Goal: Task Accomplishment & Management: Complete application form

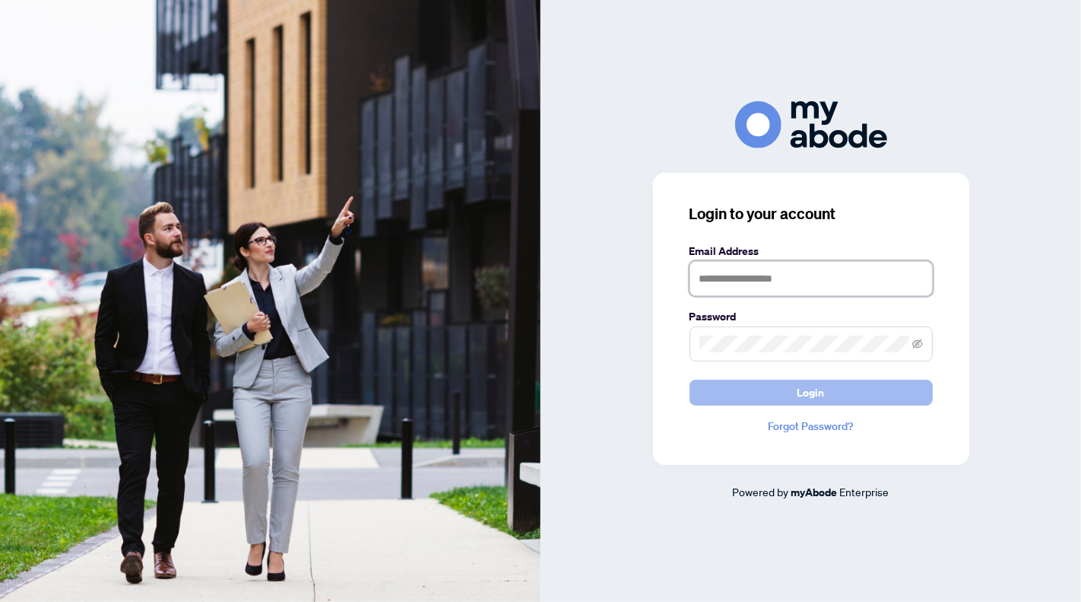
type input "**********"
click at [833, 392] on button "Login" at bounding box center [811, 392] width 243 height 26
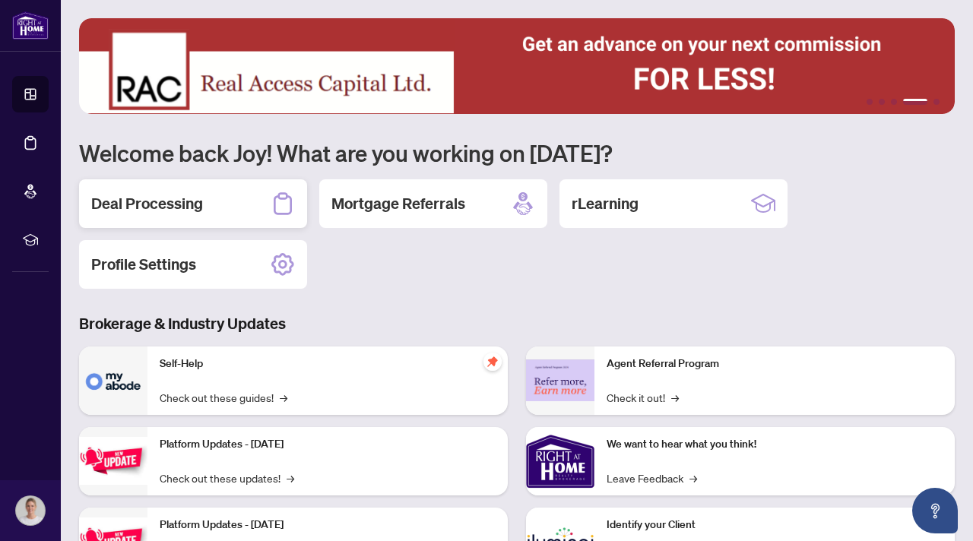
click at [173, 202] on h2 "Deal Processing" at bounding box center [147, 203] width 112 height 21
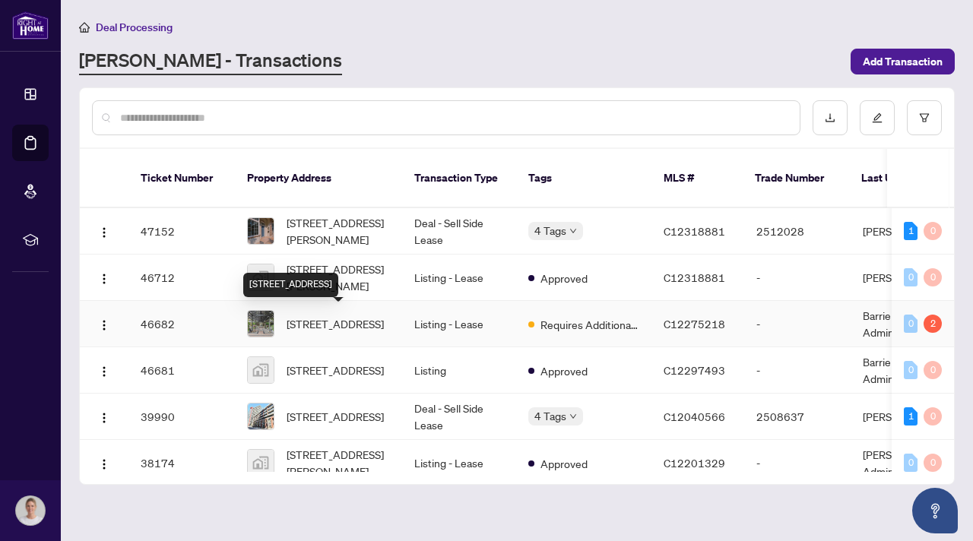
click at [326, 318] on span "[STREET_ADDRESS]" at bounding box center [335, 324] width 97 height 17
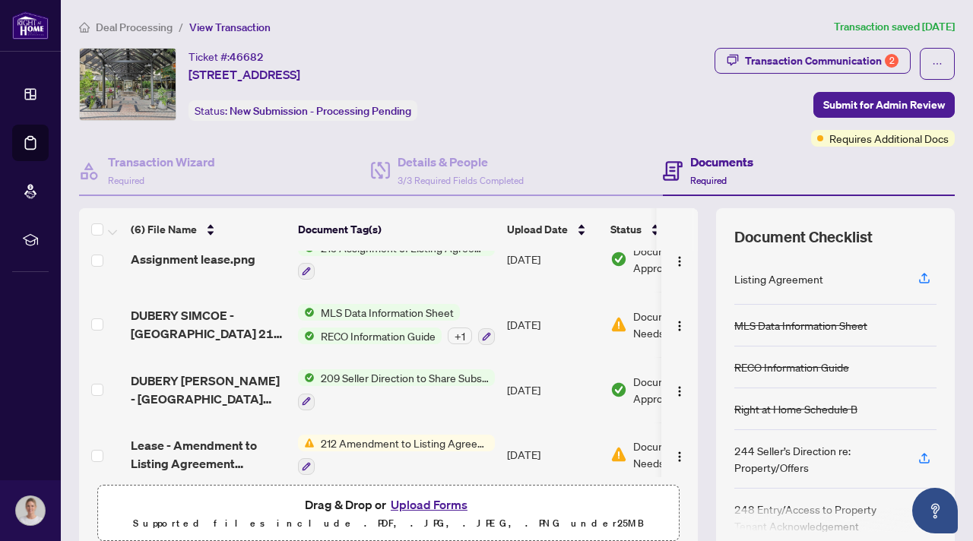
scroll to position [166, 0]
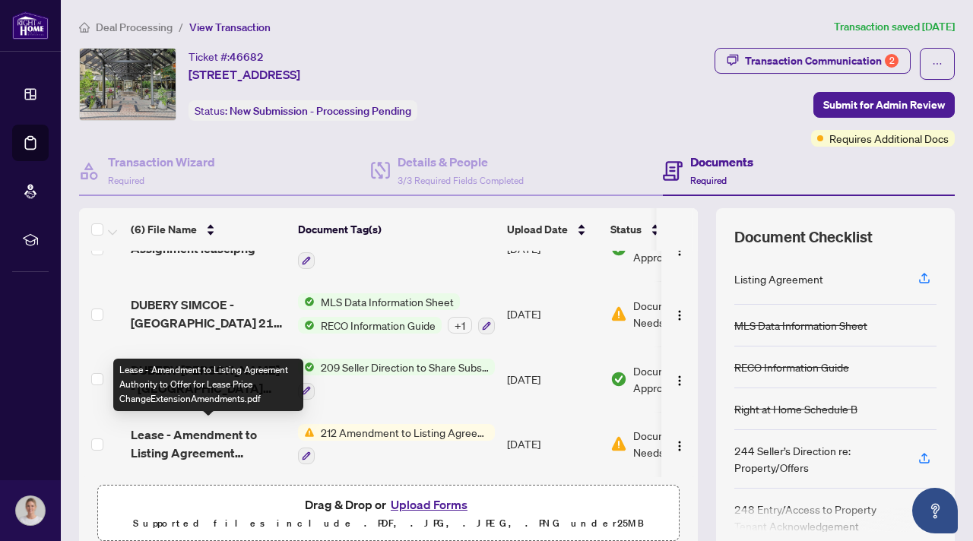
click at [262, 437] on span "Lease - Amendment to Listing Agreement Authority to Offer for Lease Price Chang…" at bounding box center [208, 444] width 155 height 37
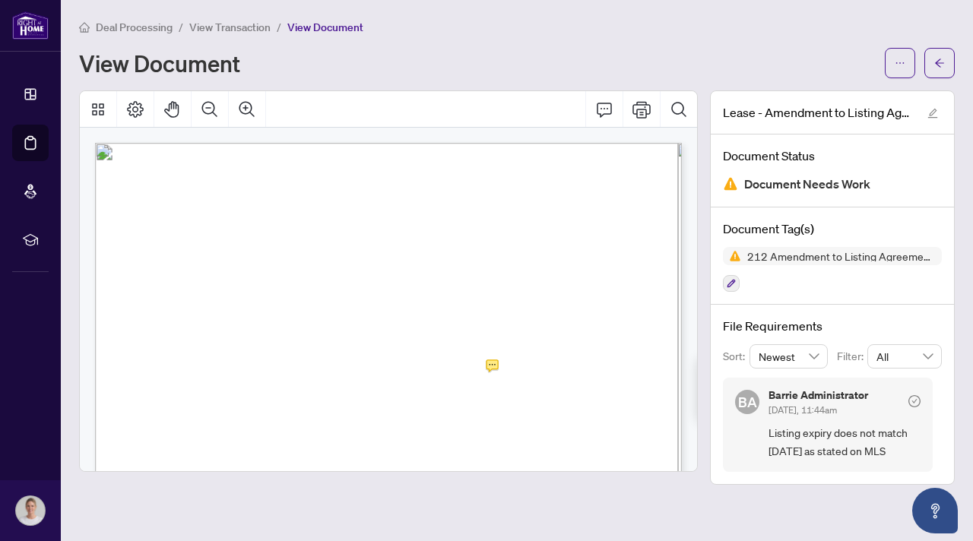
click at [558, 91] on div at bounding box center [389, 109] width 618 height 37
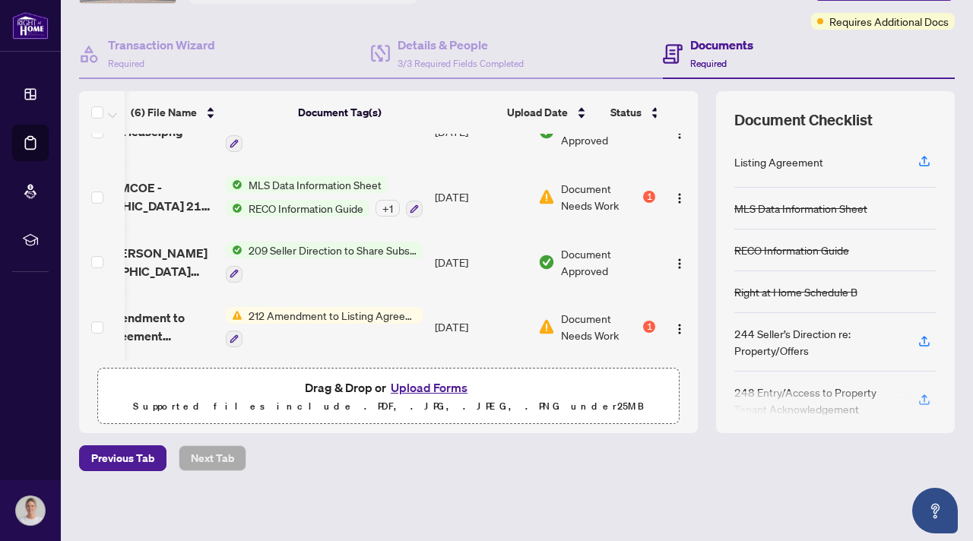
scroll to position [0, 77]
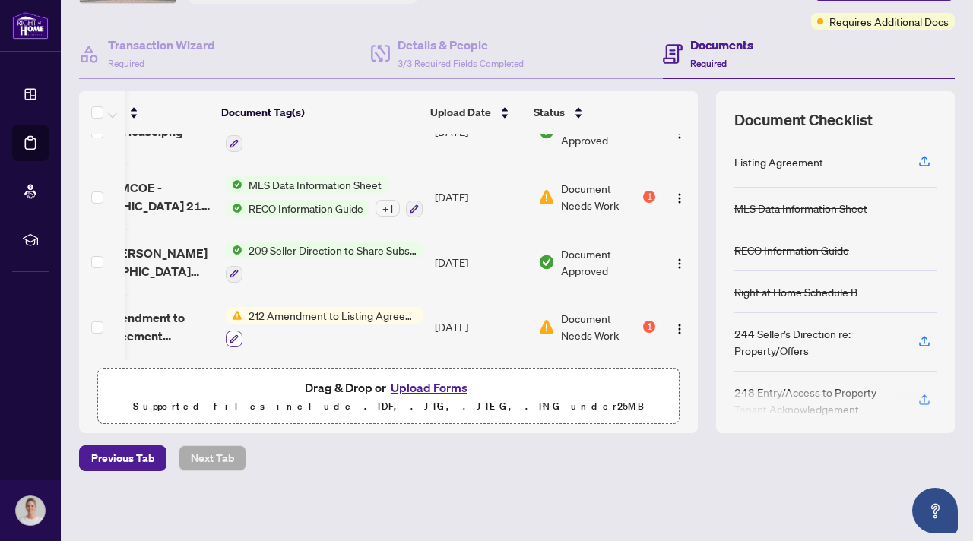
click at [231, 335] on icon "button" at bounding box center [234, 339] width 8 height 8
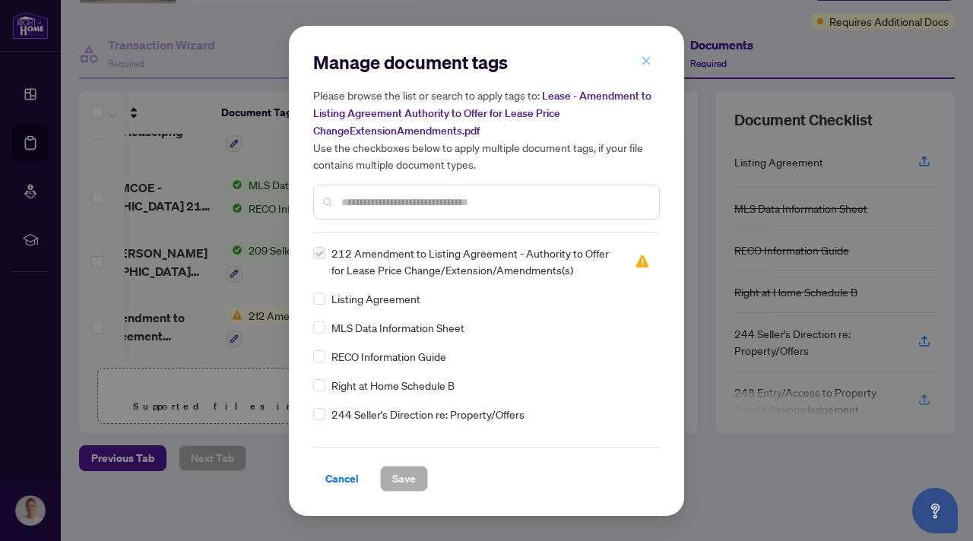
click at [643, 59] on icon "close" at bounding box center [646, 61] width 11 height 11
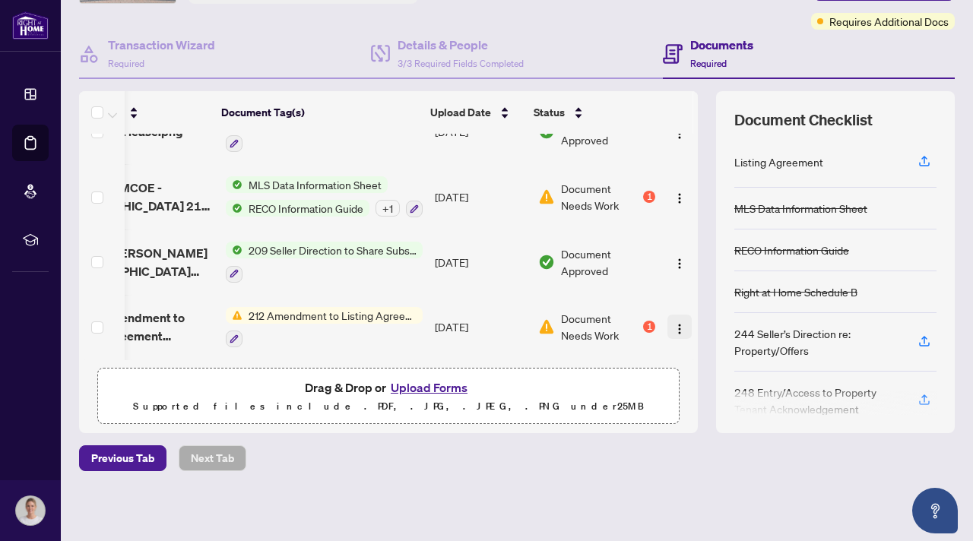
click at [678, 323] on img "button" at bounding box center [680, 329] width 12 height 12
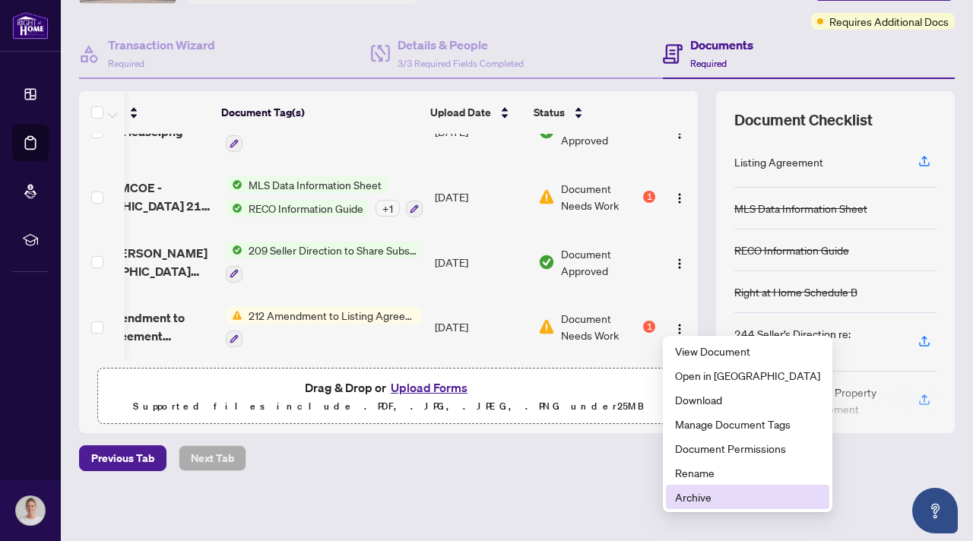
click at [684, 495] on span "Archive" at bounding box center [747, 497] width 145 height 17
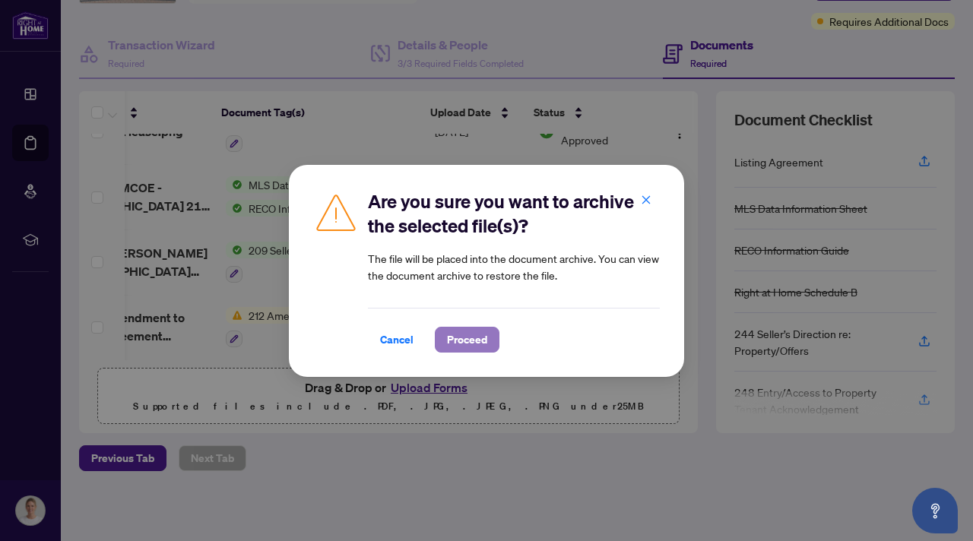
click at [473, 351] on span "Proceed" at bounding box center [467, 340] width 40 height 24
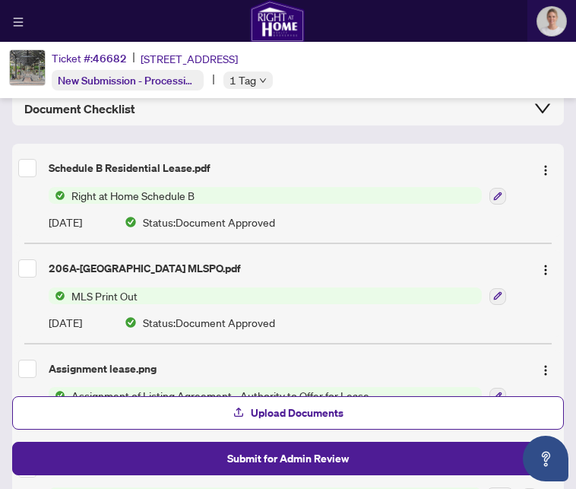
scroll to position [376, 0]
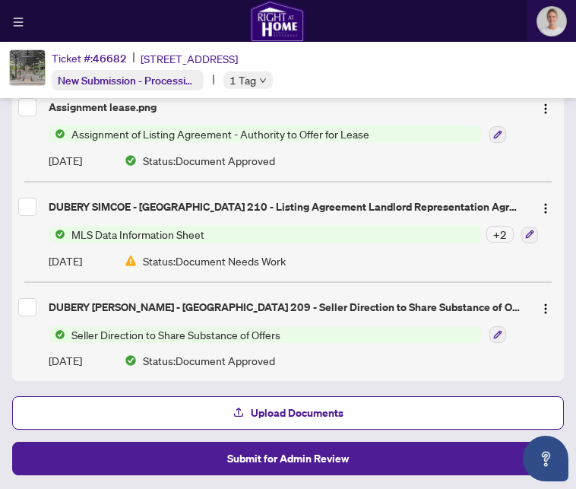
click at [407, 117] on div "Assignment lease.png Assignment of Listing Agreement - Authority to Offer for L…" at bounding box center [288, 132] width 552 height 87
click at [271, 419] on span "Upload Documents" at bounding box center [297, 413] width 93 height 24
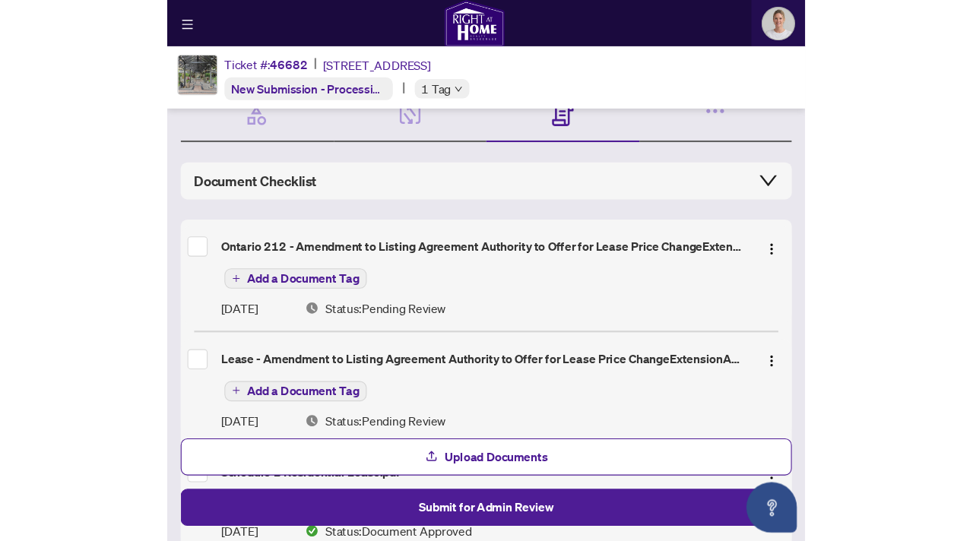
scroll to position [107, 0]
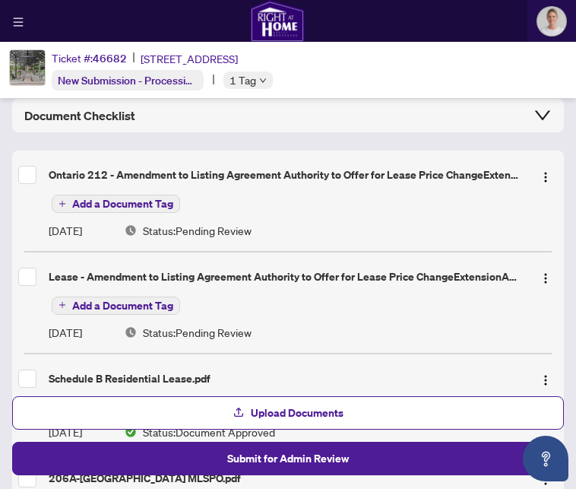
click at [150, 206] on span "Add a Document Tag" at bounding box center [122, 203] width 101 height 11
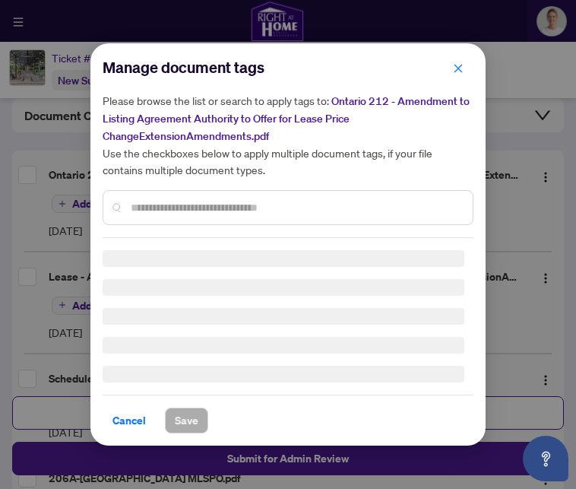
click at [157, 207] on input "text" at bounding box center [296, 207] width 330 height 17
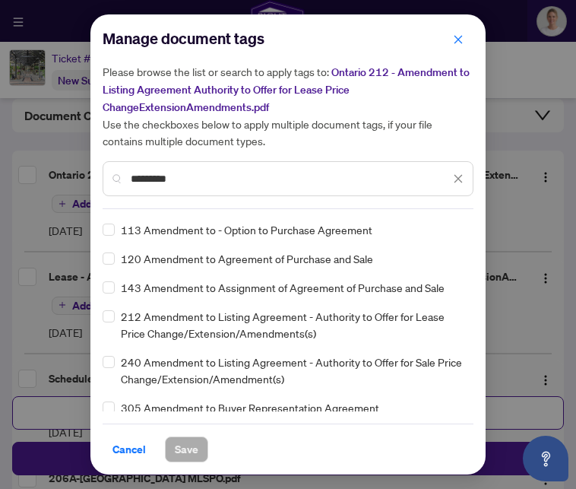
type input "*********"
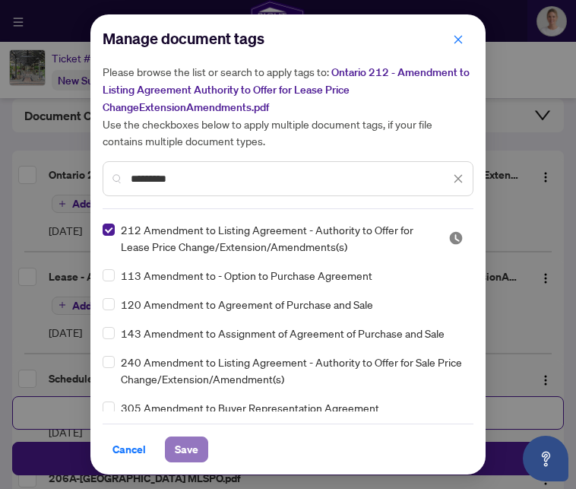
click at [182, 437] on span "Save" at bounding box center [187, 449] width 24 height 24
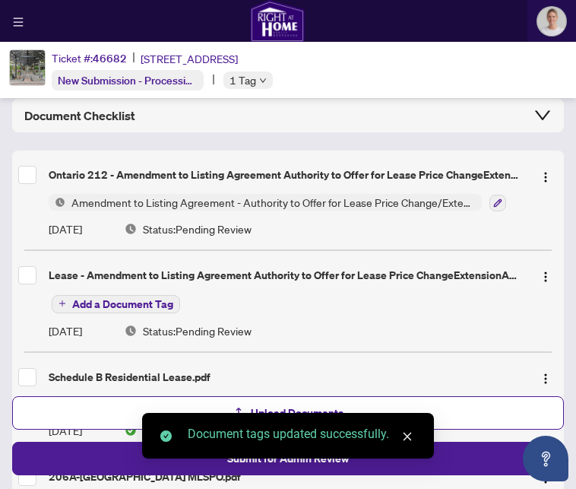
click at [139, 306] on span "Add a Document Tag" at bounding box center [122, 304] width 101 height 11
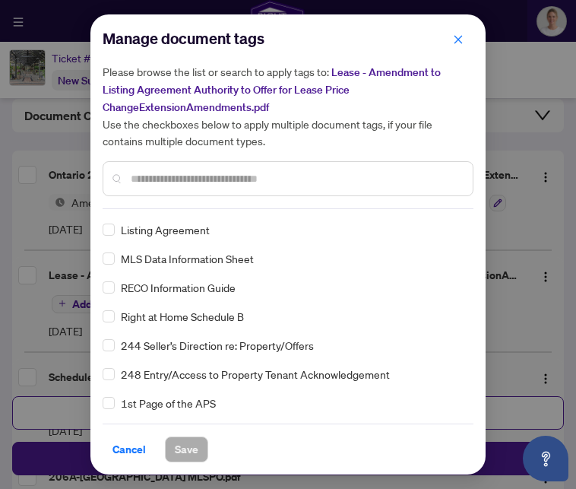
click at [207, 176] on input "text" at bounding box center [296, 178] width 330 height 17
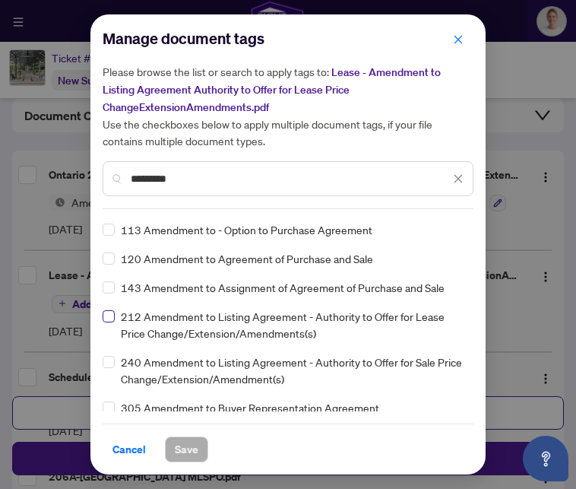
type input "*********"
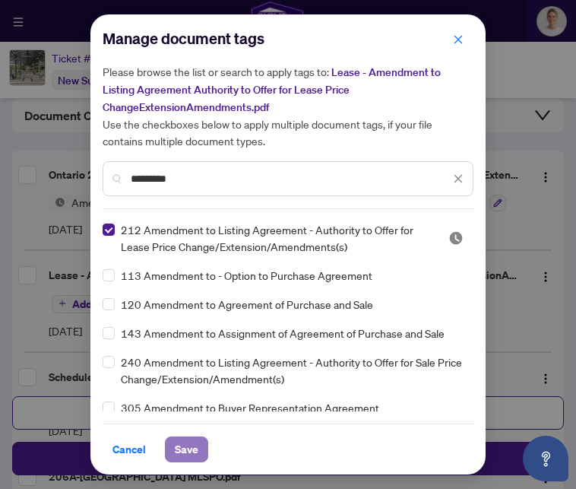
click at [185, 449] on span "Save" at bounding box center [187, 449] width 24 height 24
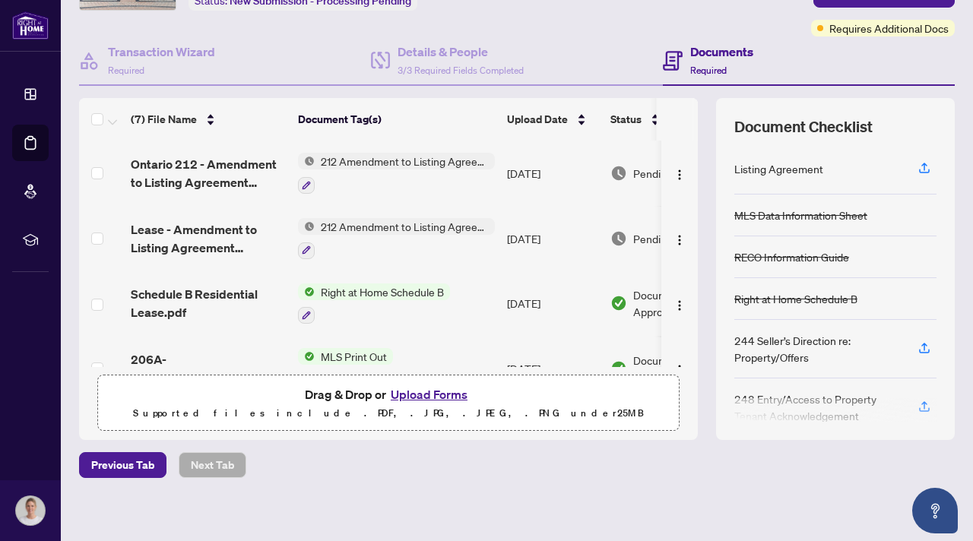
scroll to position [0, 0]
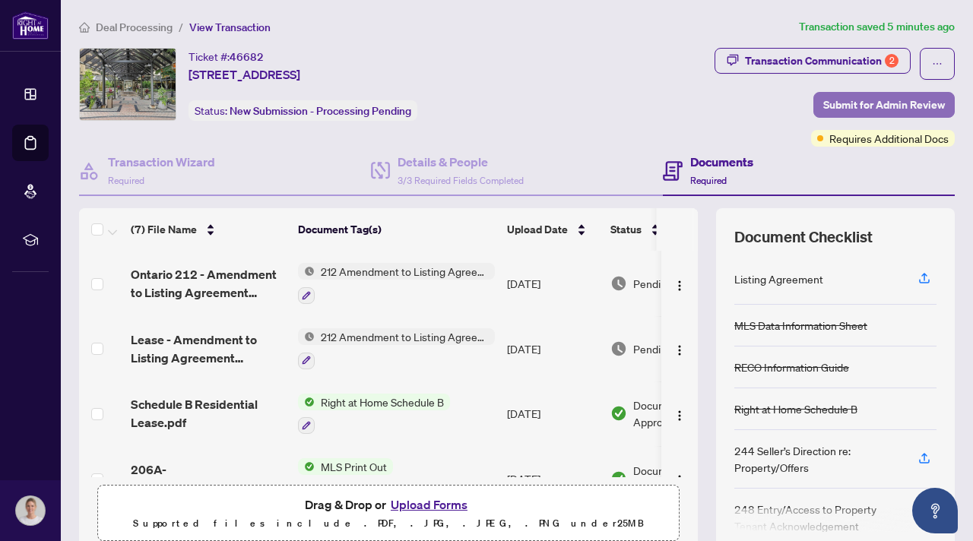
click at [884, 99] on span "Submit for Admin Review" at bounding box center [885, 105] width 122 height 24
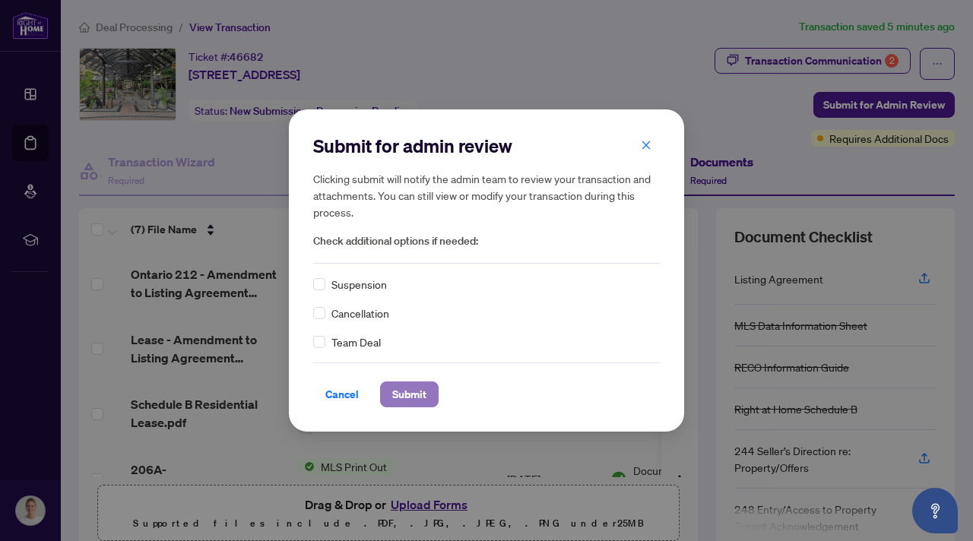
click at [403, 392] on span "Submit" at bounding box center [409, 395] width 34 height 24
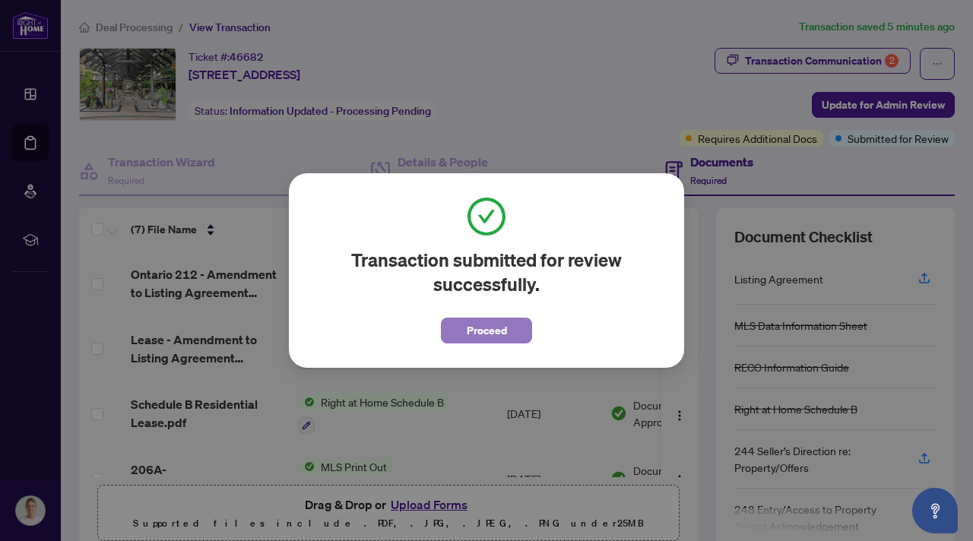
click at [466, 336] on button "Proceed" at bounding box center [486, 331] width 91 height 26
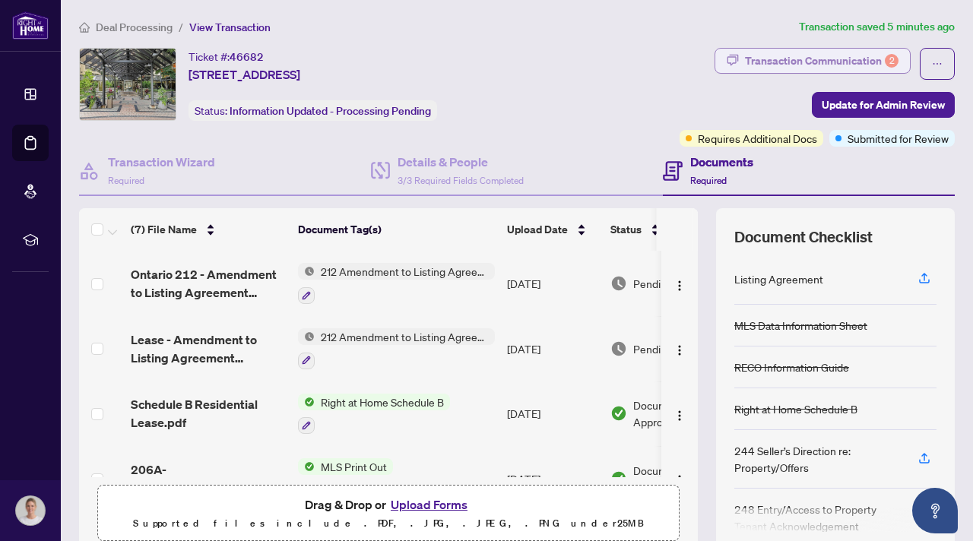
click at [810, 62] on div "Transaction Communication 2" at bounding box center [822, 61] width 154 height 24
